Goal: Task Accomplishment & Management: Use online tool/utility

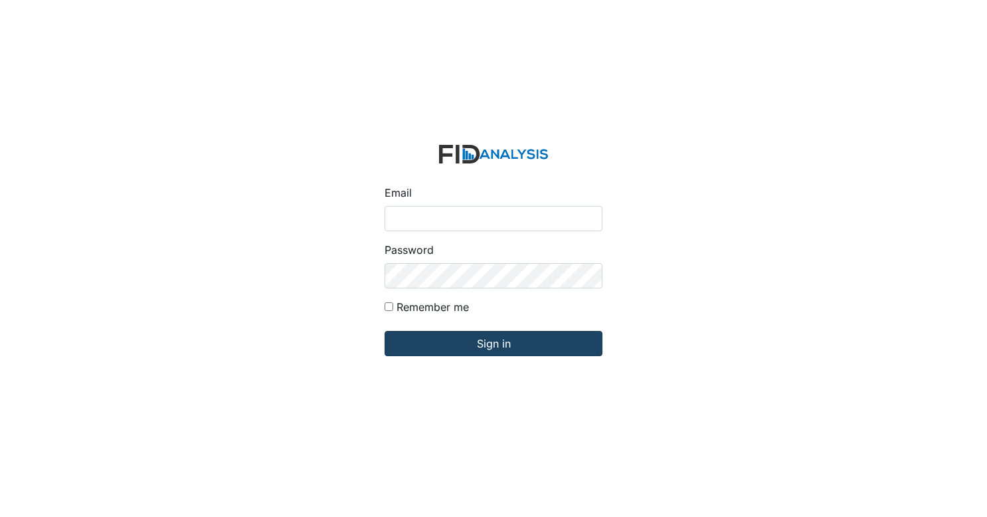
type input "[EMAIL_ADDRESS][DOMAIN_NAME]"
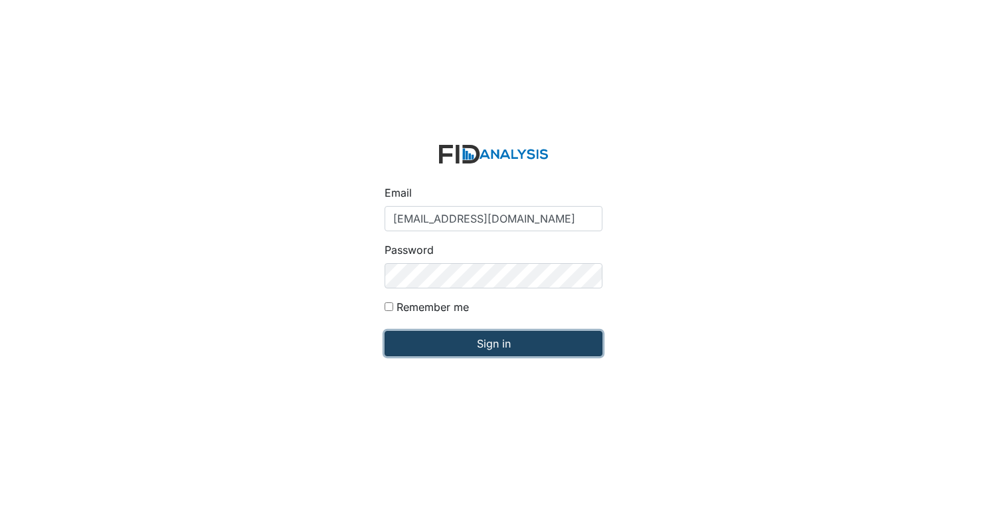
click at [543, 340] on input "Sign in" at bounding box center [493, 343] width 218 height 25
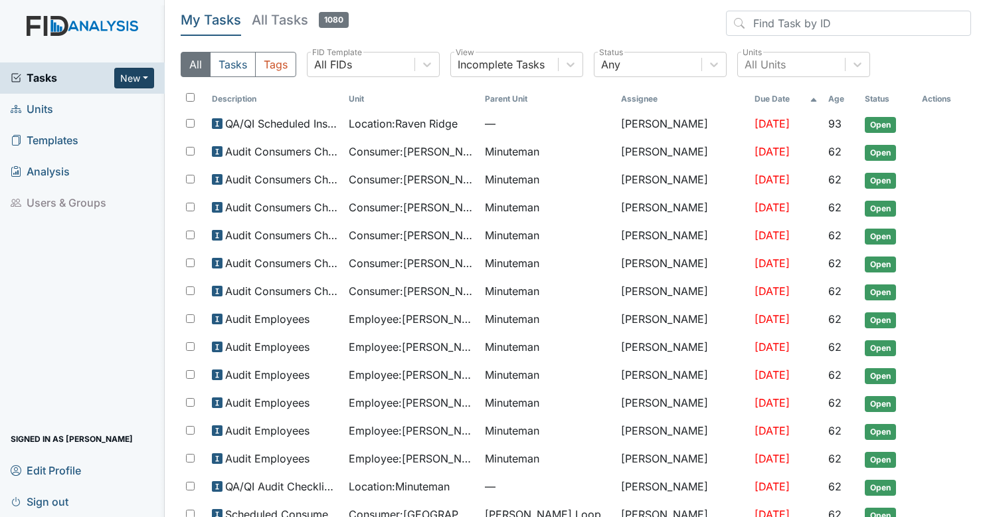
click at [138, 80] on button "New" at bounding box center [134, 78] width 40 height 21
click at [117, 108] on link "Form" at bounding box center [99, 106] width 105 height 21
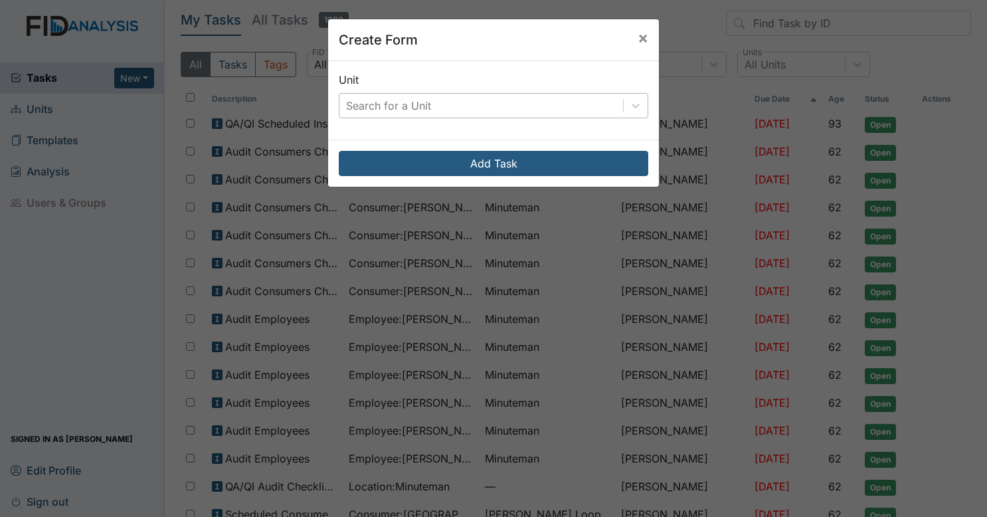
click at [394, 102] on div "Search for a Unit" at bounding box center [388, 106] width 85 height 16
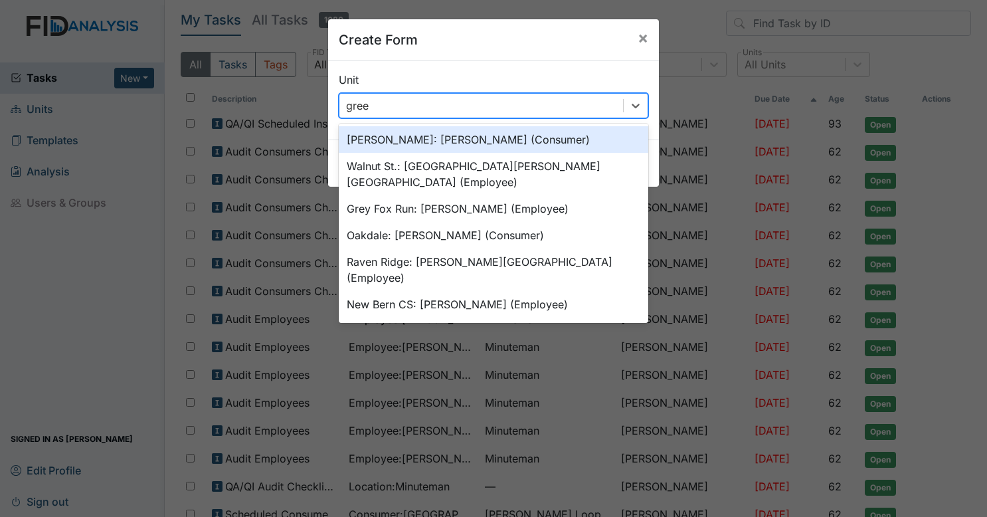
type input "green"
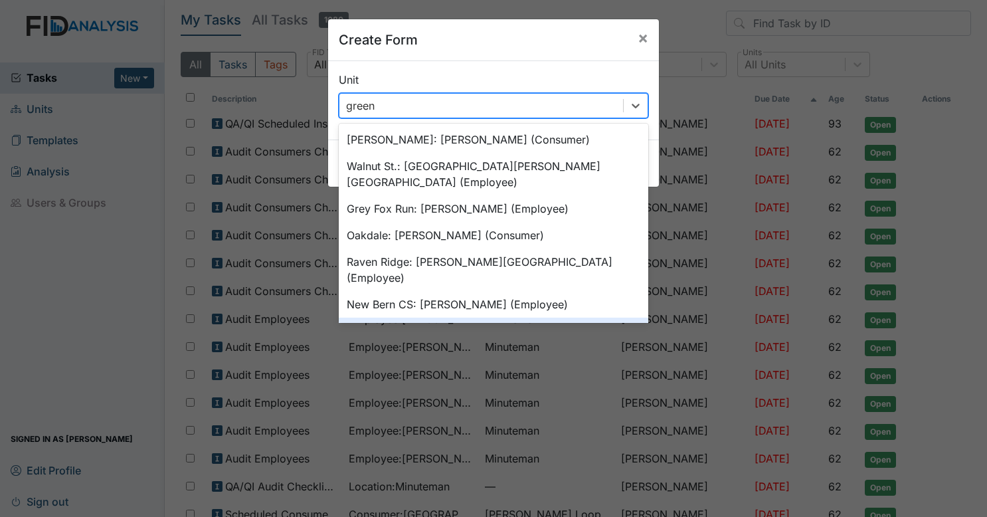
click at [430, 317] on div "Green Tee (Location)" at bounding box center [493, 330] width 309 height 27
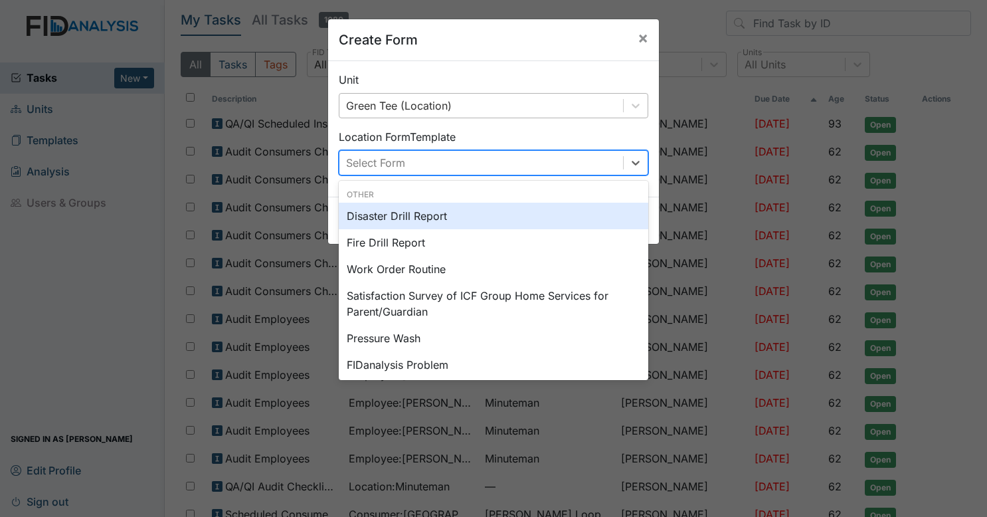
click at [457, 159] on div "Select Form" at bounding box center [480, 163] width 283 height 24
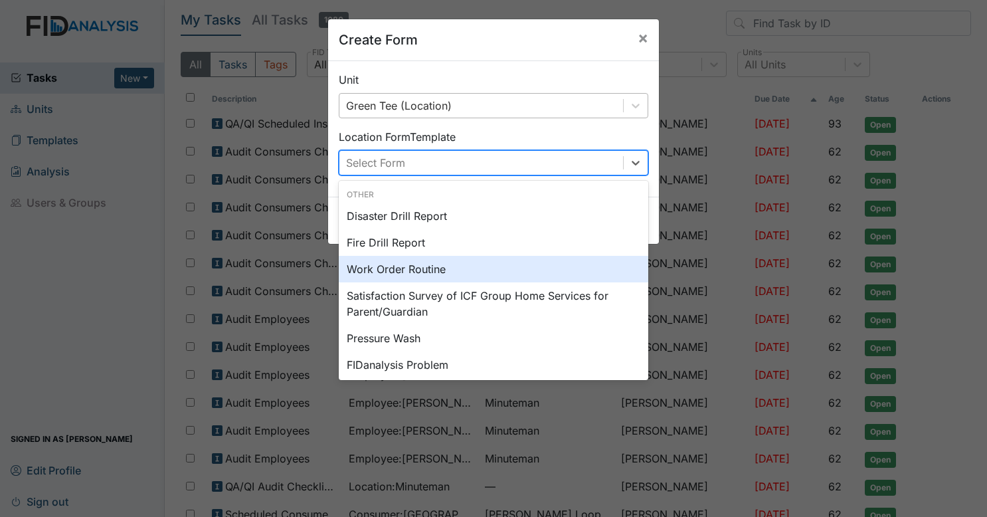
click at [455, 263] on div "Work Order Routine" at bounding box center [493, 269] width 309 height 27
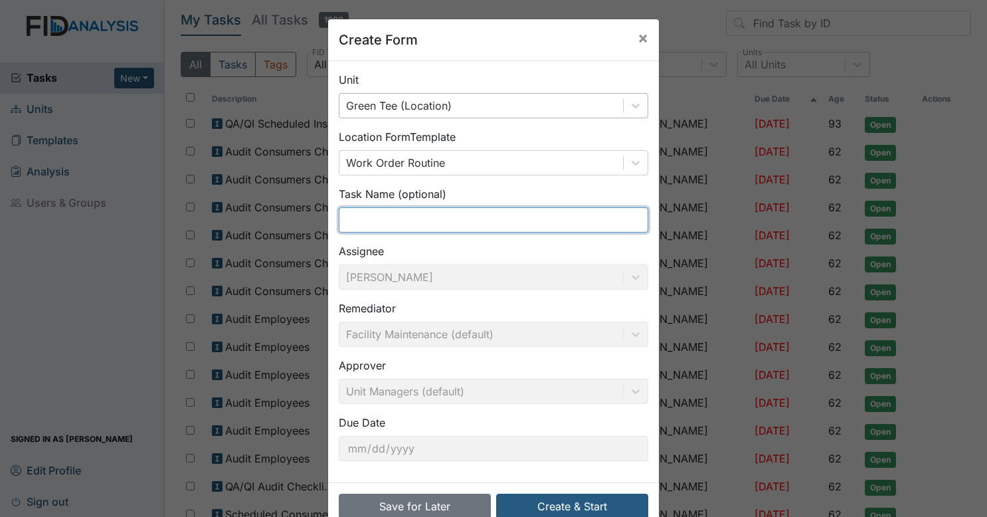
click at [452, 211] on input "text" at bounding box center [493, 219] width 309 height 25
type input "shoulder seat belt for back of"
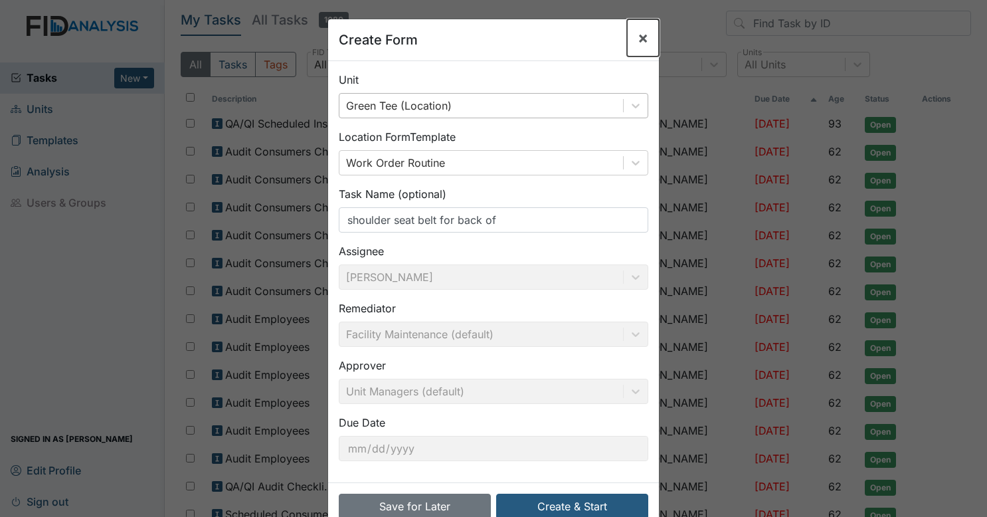
click at [637, 37] on span "×" at bounding box center [642, 37] width 11 height 19
